Goal: Find specific page/section: Find specific page/section

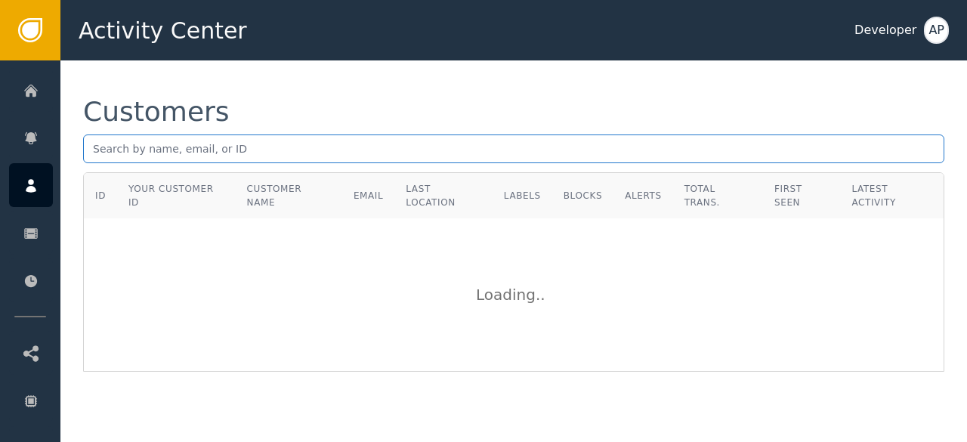
click at [99, 144] on input "text" at bounding box center [513, 149] width 861 height 29
paste input "[EMAIL_ADDRESS][DOMAIN_NAME]"
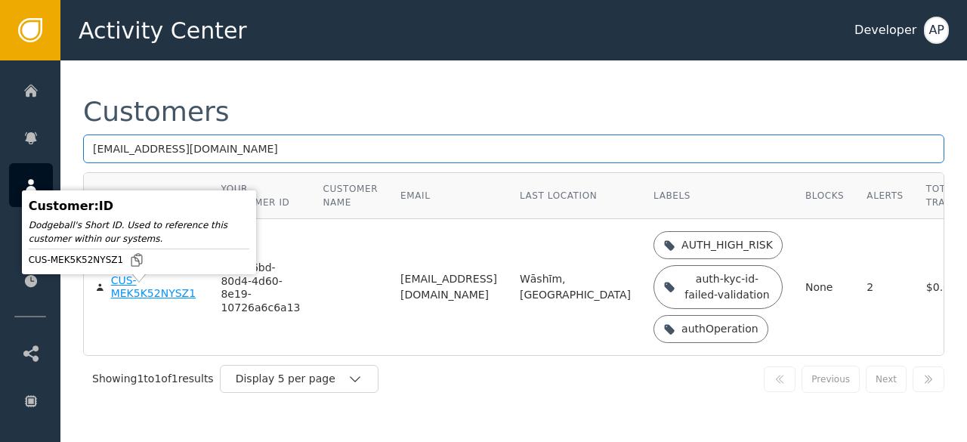
type input "[EMAIL_ADDRESS][DOMAIN_NAME]"
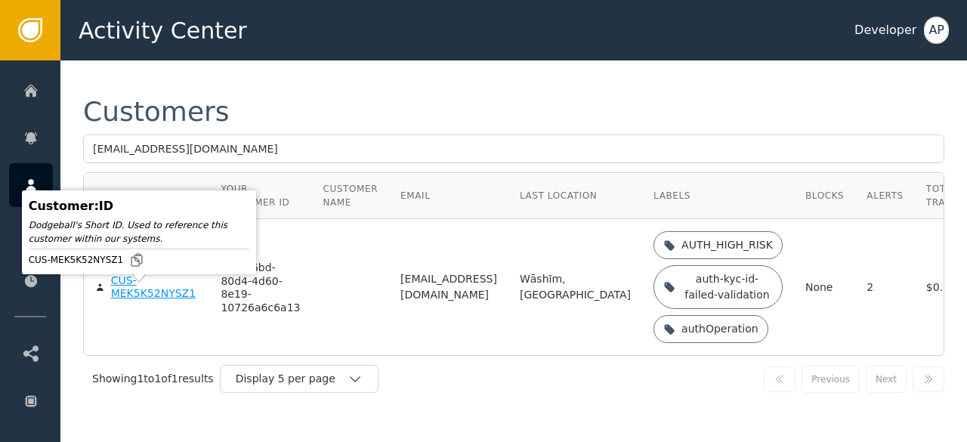
click at [125, 301] on div "CUS-MEK5K52NYSZ1" at bounding box center [155, 287] width 88 height 26
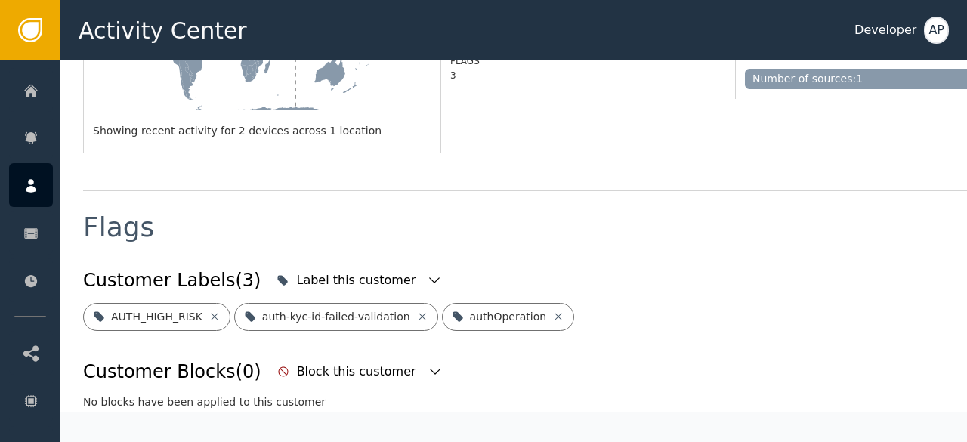
scroll to position [467, 0]
click at [552, 310] on icon at bounding box center [558, 316] width 12 height 12
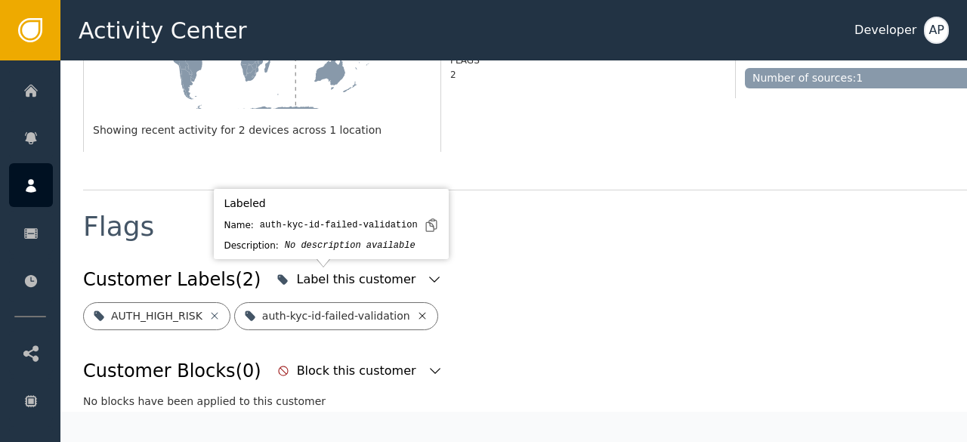
click at [416, 310] on icon at bounding box center [422, 316] width 12 height 12
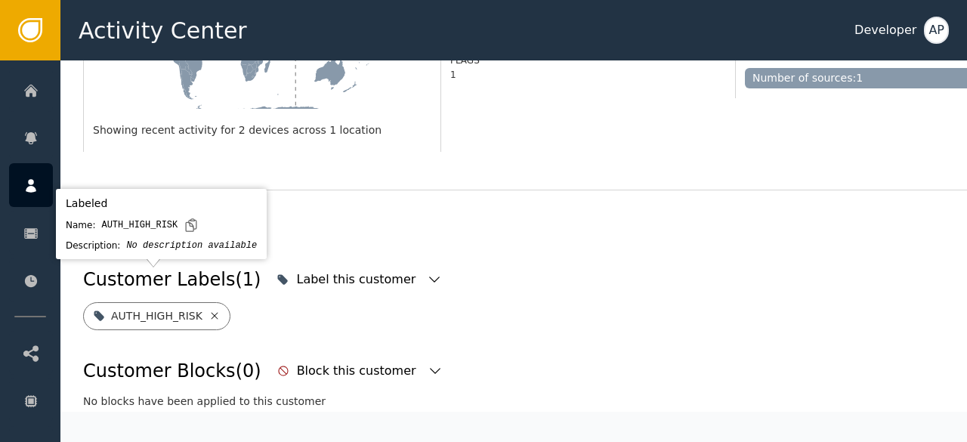
click at [209, 310] on icon at bounding box center [215, 316] width 12 height 12
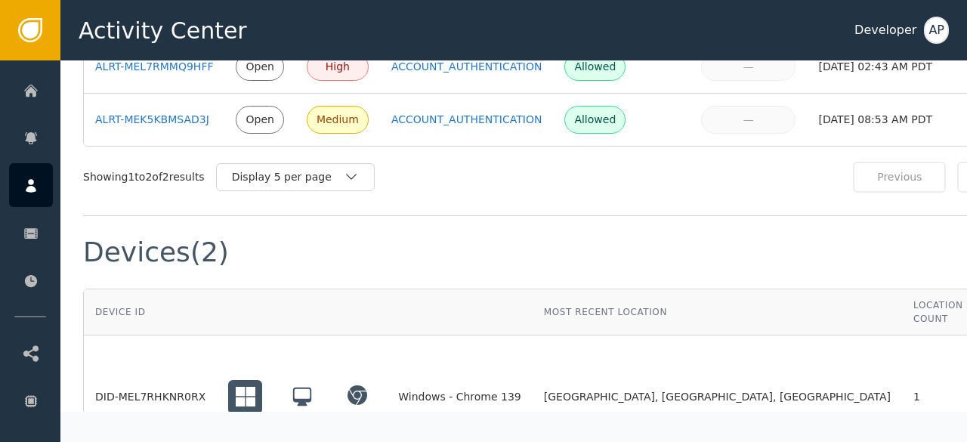
scroll to position [1109, 0]
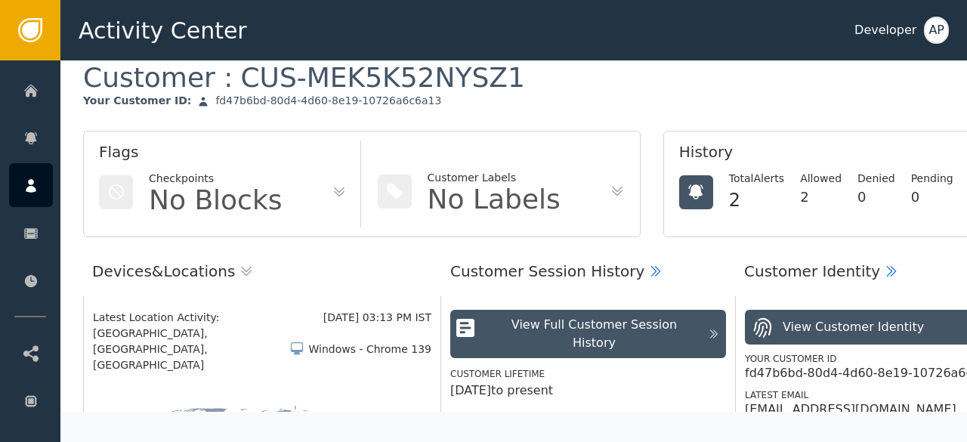
scroll to position [0, 0]
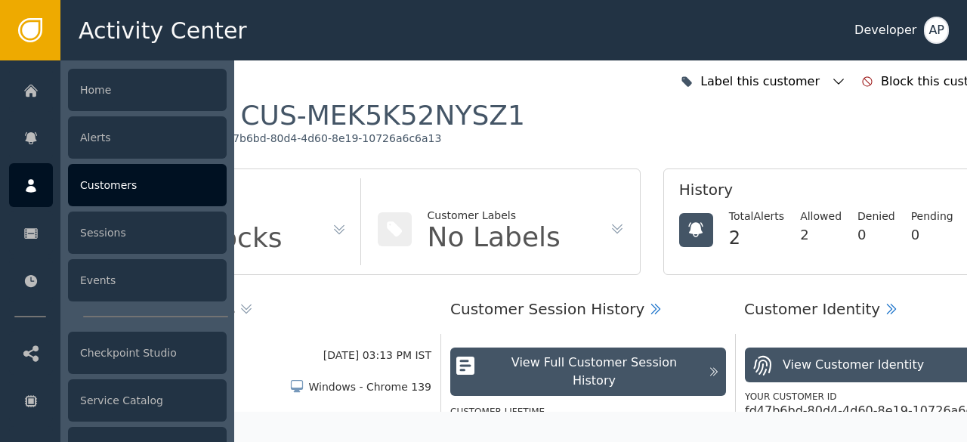
click at [102, 177] on div "Customers" at bounding box center [147, 185] width 159 height 42
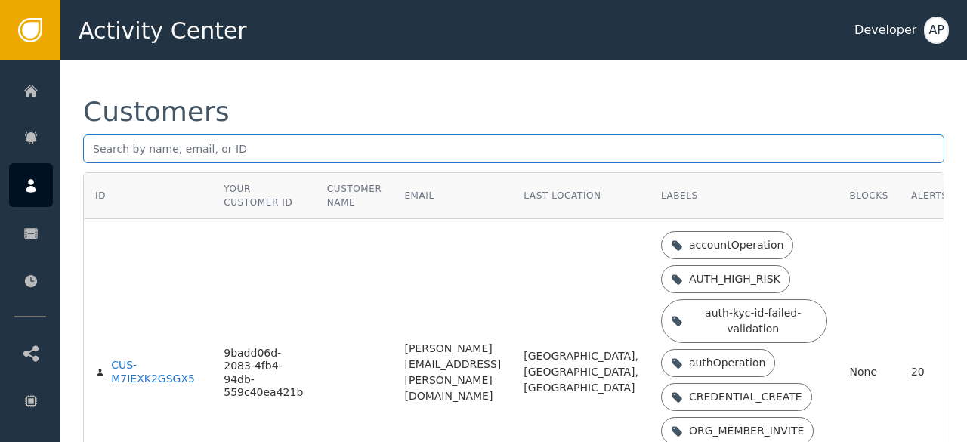
click at [91, 150] on input "text" at bounding box center [513, 149] width 861 height 29
paste input "[EMAIL_ADDRESS][DOMAIN_NAME]"
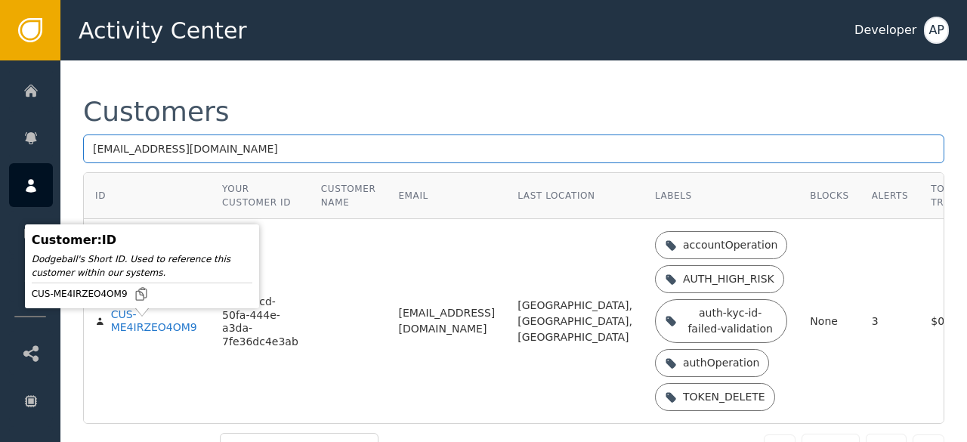
type input "[EMAIL_ADDRESS][DOMAIN_NAME]"
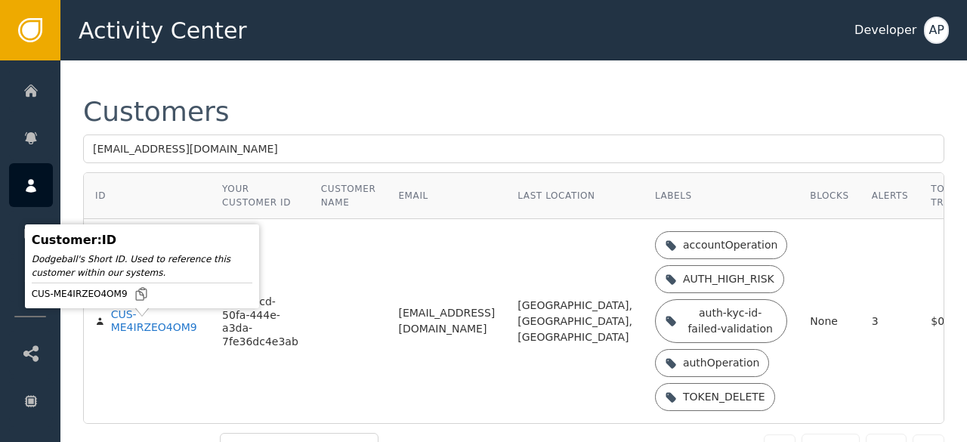
click at [127, 335] on div "CUS-ME4IRZEO4OM9" at bounding box center [155, 321] width 88 height 26
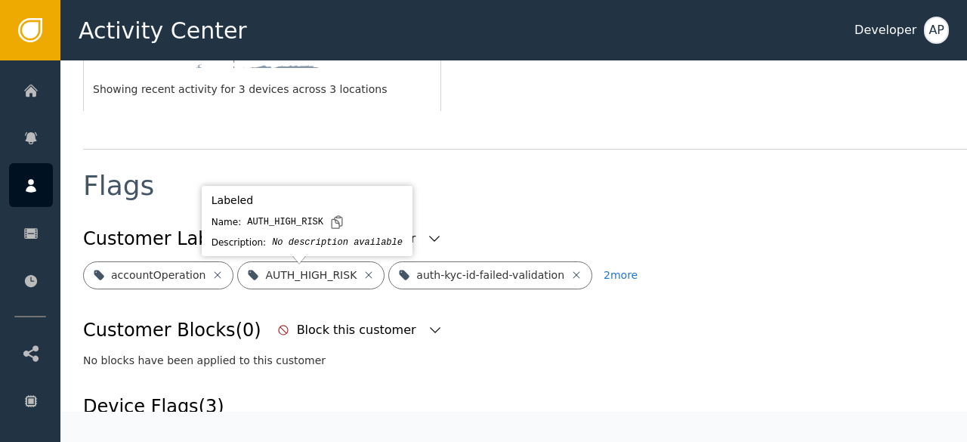
scroll to position [512, 0]
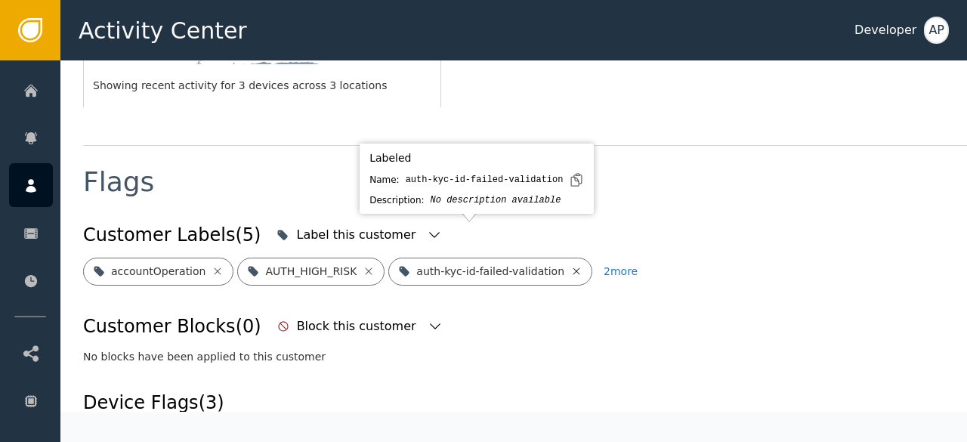
click at [571, 265] on icon at bounding box center [577, 271] width 12 height 12
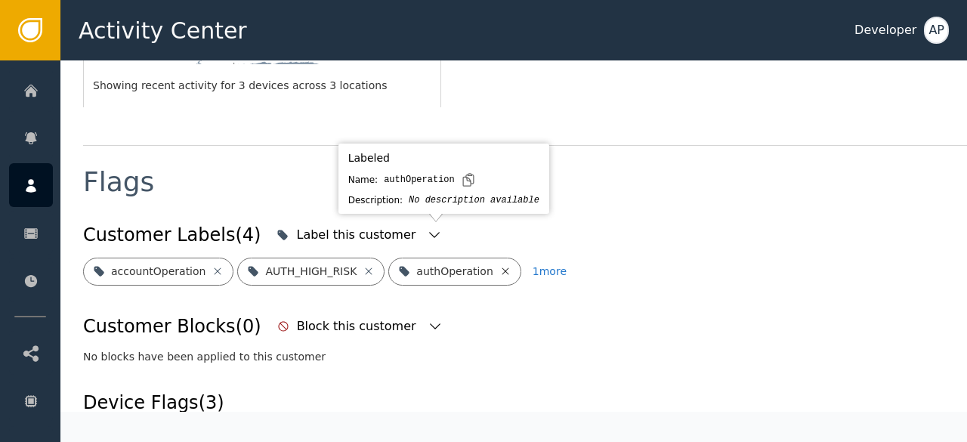
click at [500, 265] on icon at bounding box center [506, 271] width 12 height 12
click at [505, 265] on icon at bounding box center [511, 271] width 12 height 12
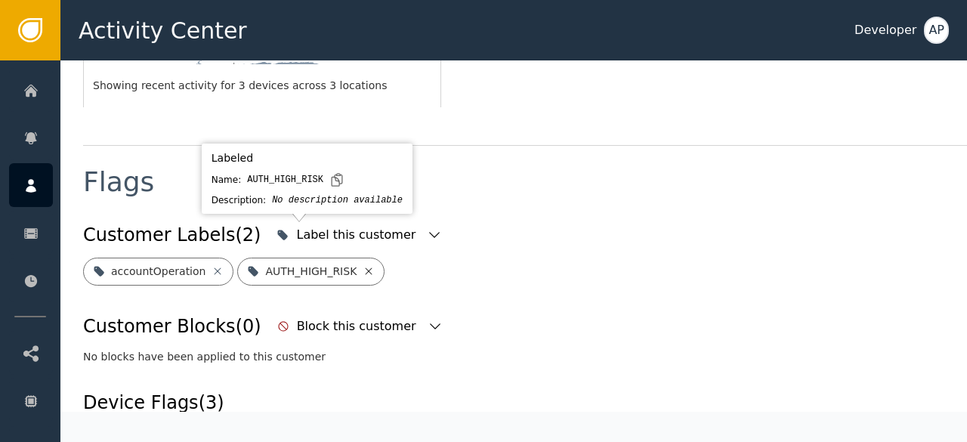
click at [363, 265] on icon at bounding box center [369, 271] width 12 height 12
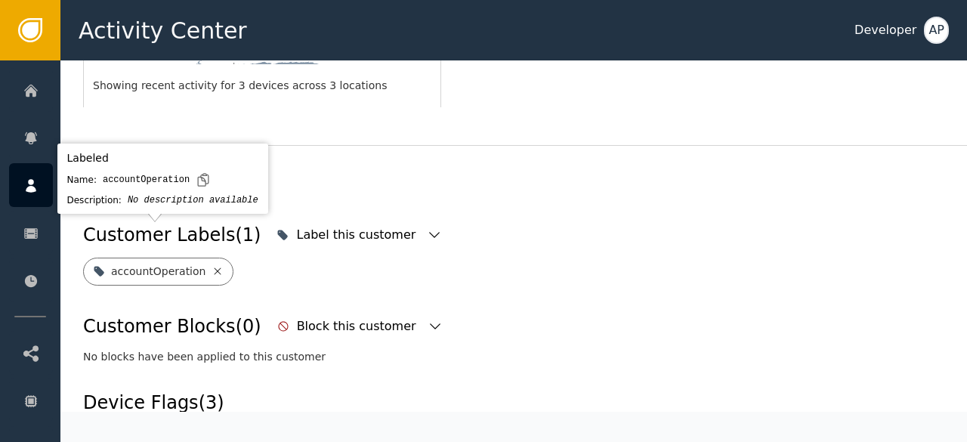
click at [212, 265] on icon at bounding box center [218, 271] width 12 height 12
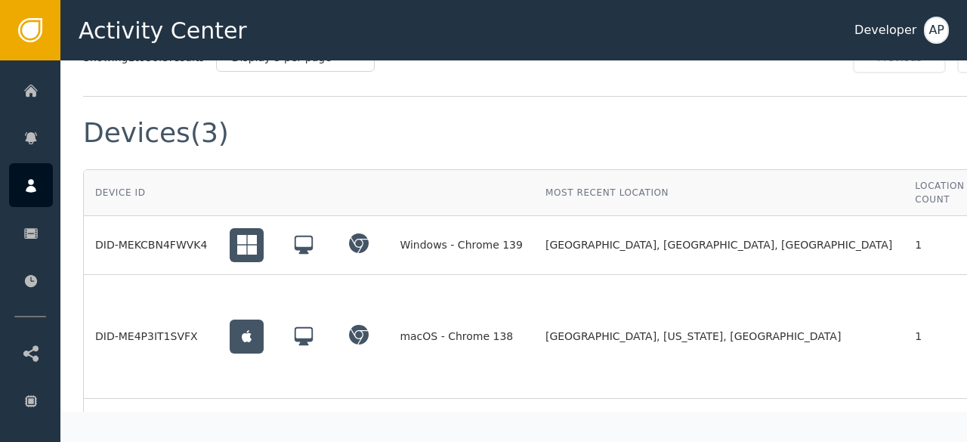
scroll to position [1214, 0]
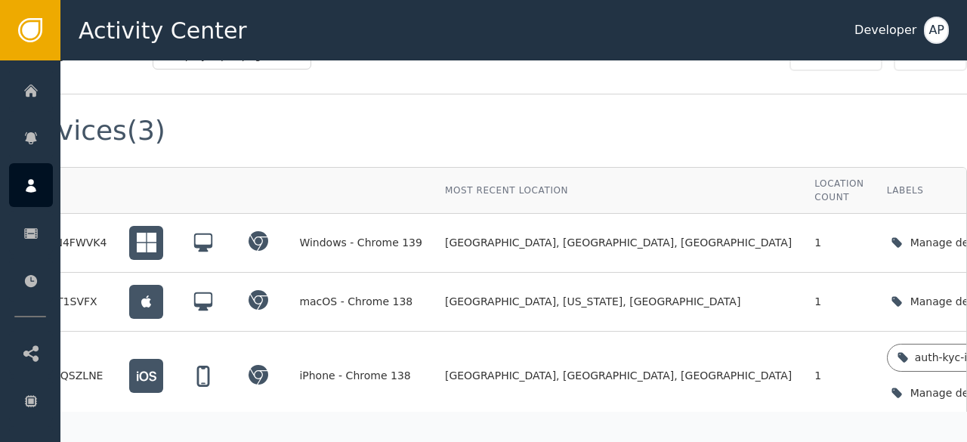
scroll to position [0, 15]
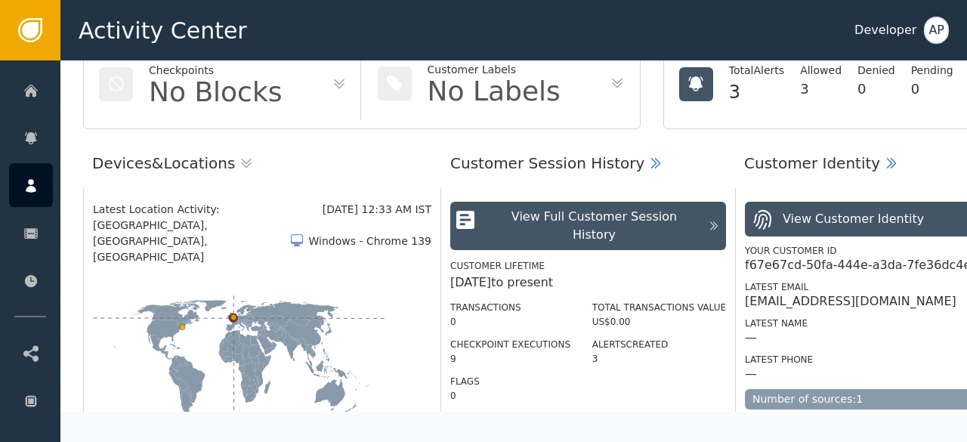
scroll to position [0, 0]
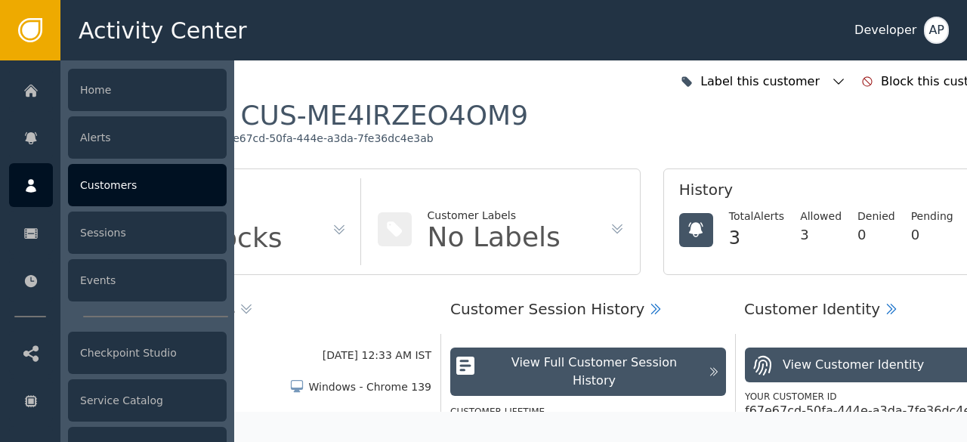
click at [106, 175] on div "Customers" at bounding box center [147, 185] width 159 height 42
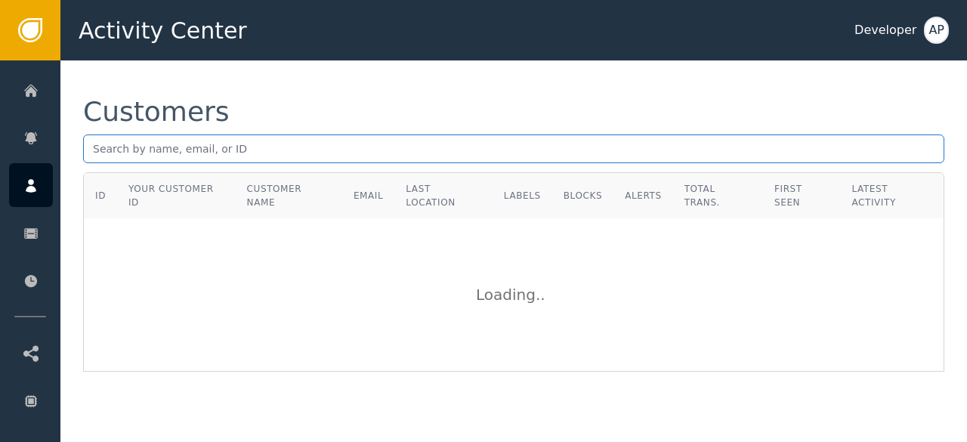
click at [94, 147] on input "text" at bounding box center [513, 149] width 861 height 29
paste input "[EMAIL_ADDRESS][DOMAIN_NAME]"
click at [94, 147] on input "[EMAIL_ADDRESS][DOMAIN_NAME]" at bounding box center [513, 149] width 861 height 29
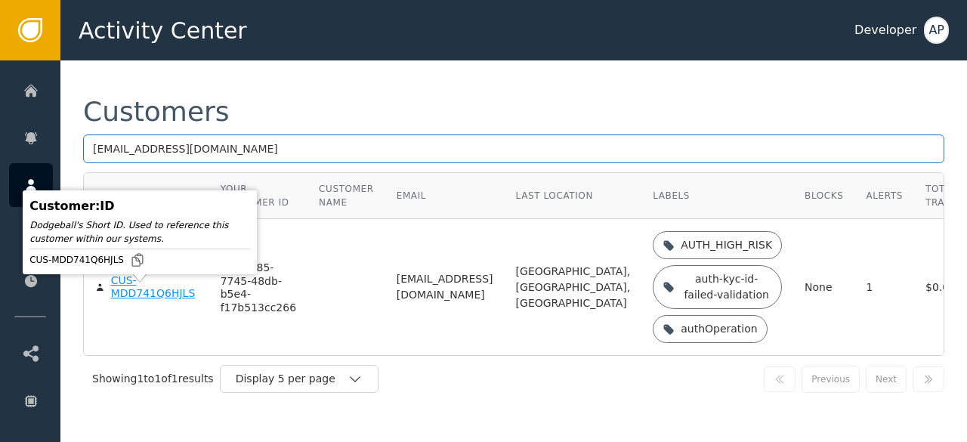
type input "[EMAIL_ADDRESS][DOMAIN_NAME]"
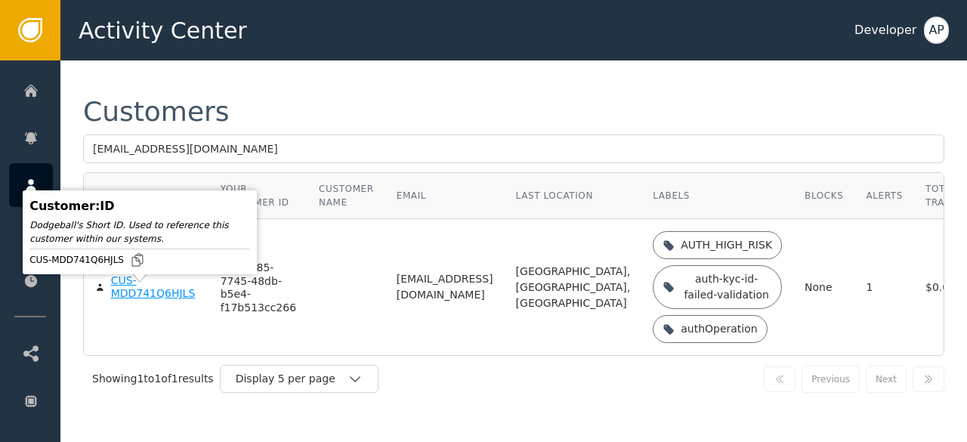
click at [124, 298] on div "CUS-MDD741Q6HJLS" at bounding box center [154, 287] width 87 height 26
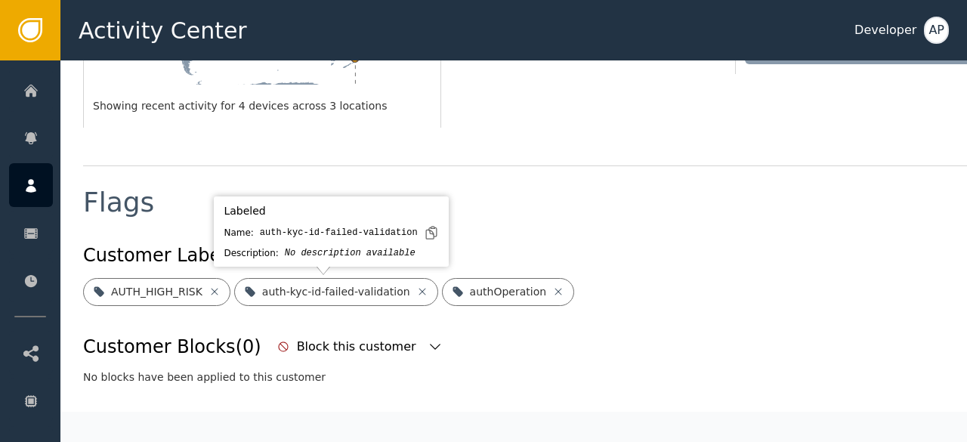
scroll to position [492, 0]
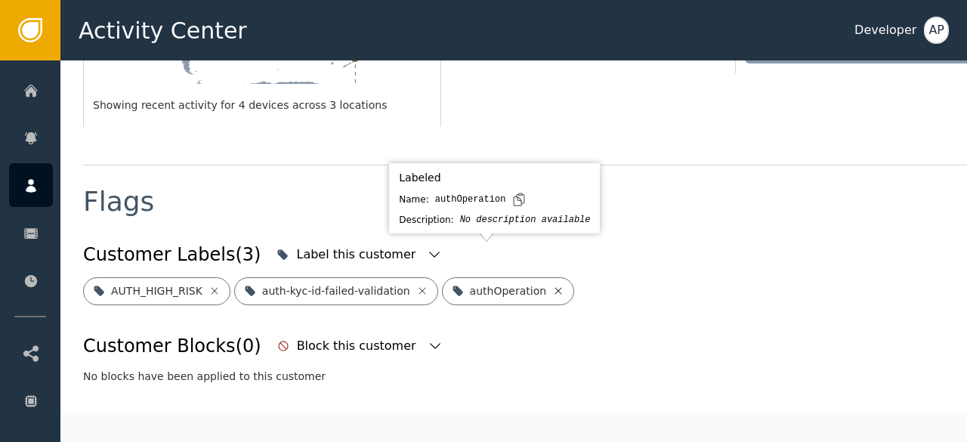
click at [555, 287] on icon at bounding box center [558, 290] width 7 height 7
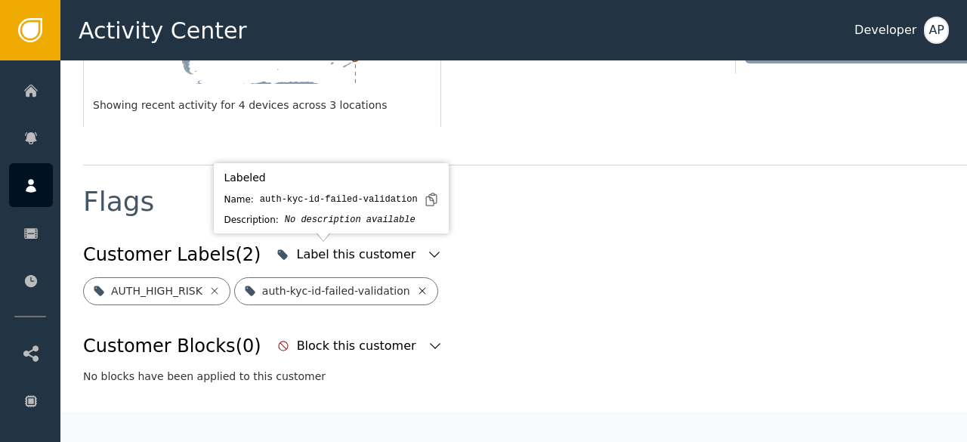
click at [416, 285] on icon at bounding box center [422, 291] width 12 height 12
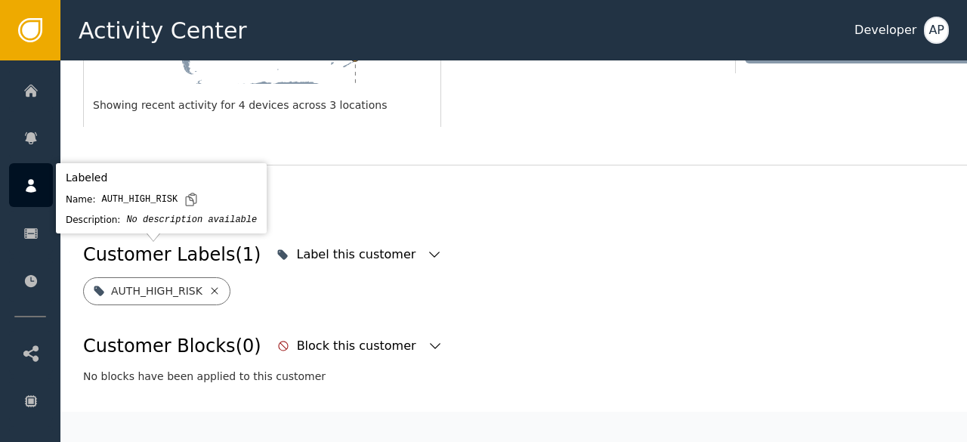
click at [211, 287] on icon at bounding box center [214, 290] width 7 height 7
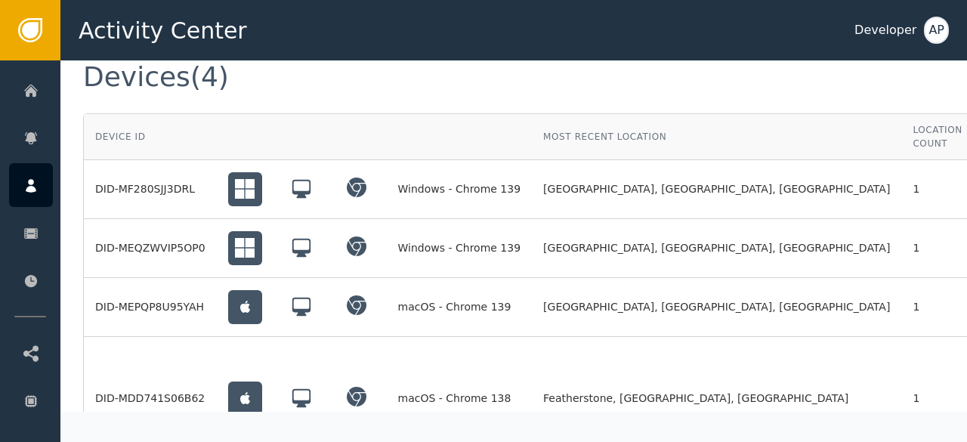
scroll to position [1162, 75]
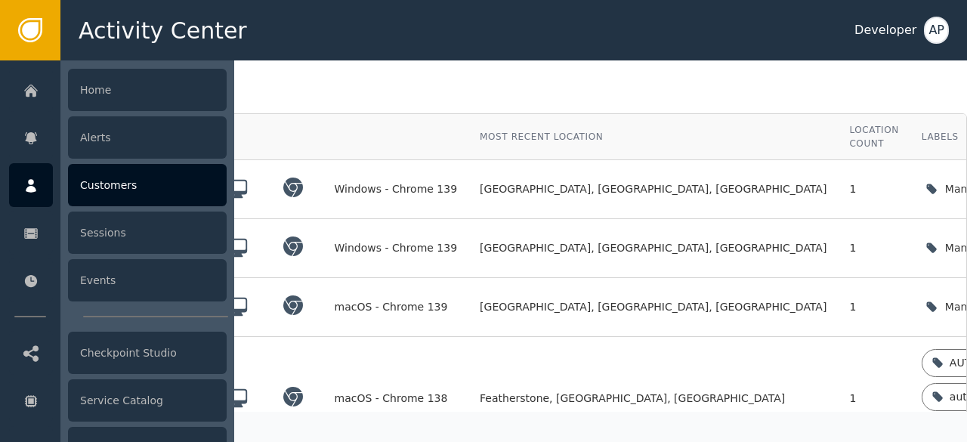
click at [103, 196] on div "Customers" at bounding box center [147, 185] width 159 height 42
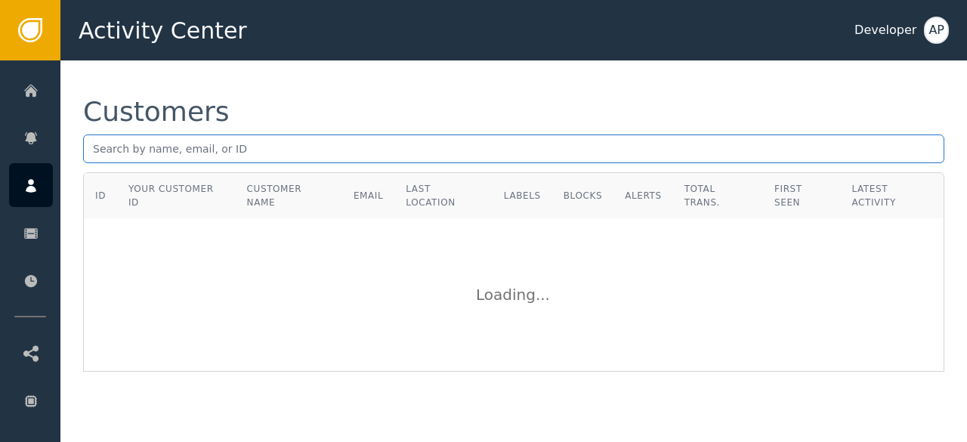
click at [98, 150] on input "text" at bounding box center [513, 149] width 861 height 29
paste input "[PERSON_NAME][EMAIL_ADDRESS][DOMAIN_NAME]"
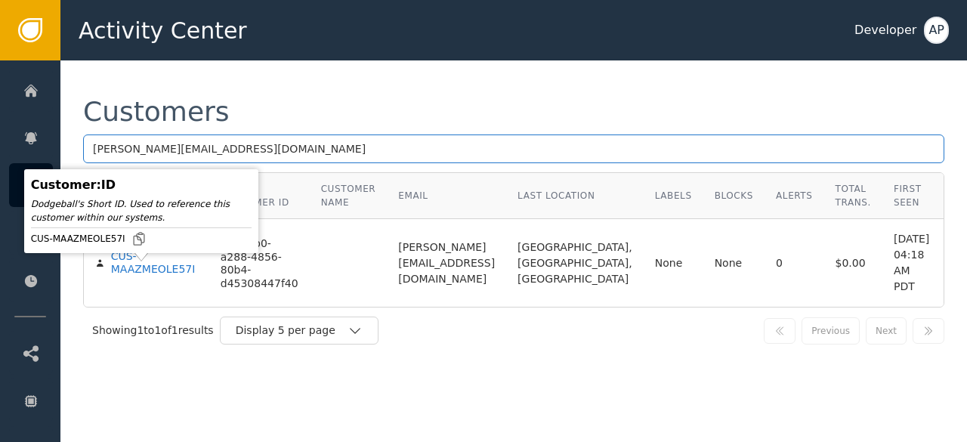
type input "[PERSON_NAME][EMAIL_ADDRESS][DOMAIN_NAME]"
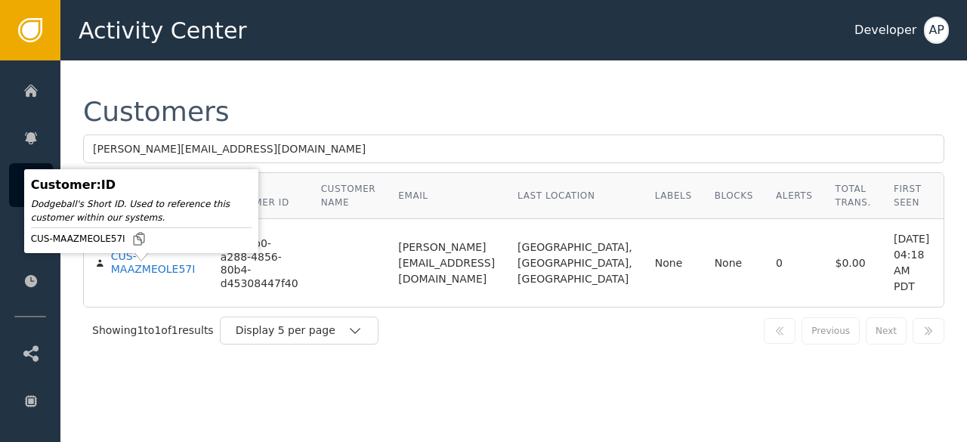
click at [127, 277] on div "CUS-MAAZMEOLE57I" at bounding box center [154, 263] width 87 height 26
